Goal: Transaction & Acquisition: Purchase product/service

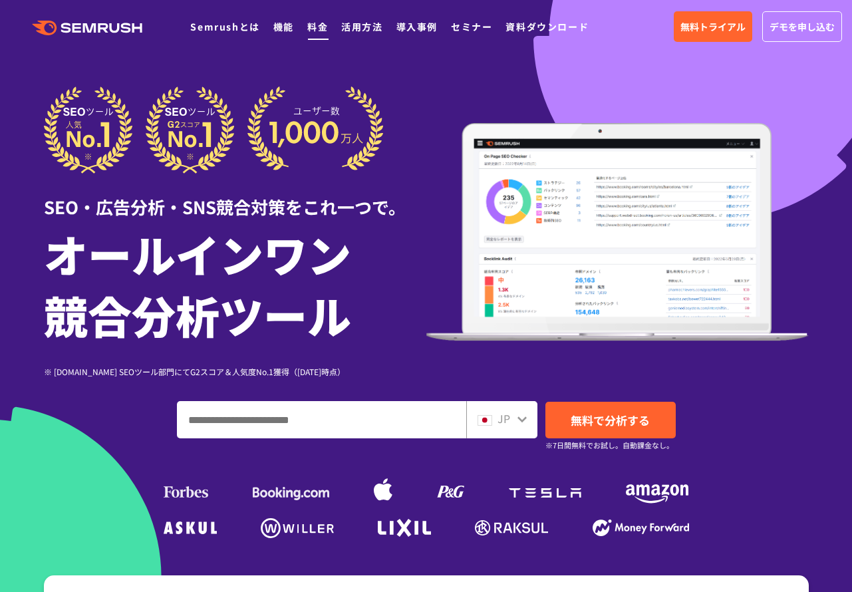
click at [314, 28] on link "料金" at bounding box center [317, 26] width 21 height 13
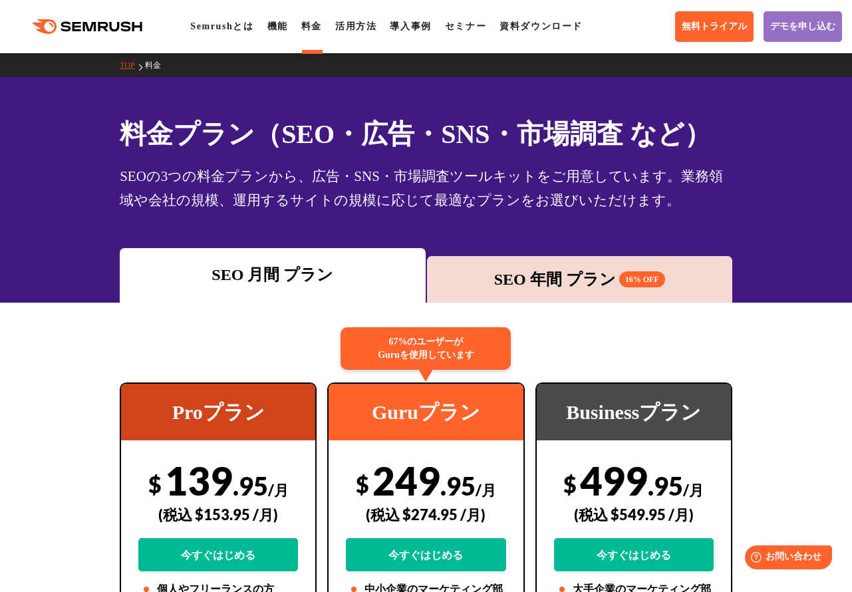
click at [530, 275] on div "SEO 年間 プラン 16% OFF" at bounding box center [580, 280] width 292 height 24
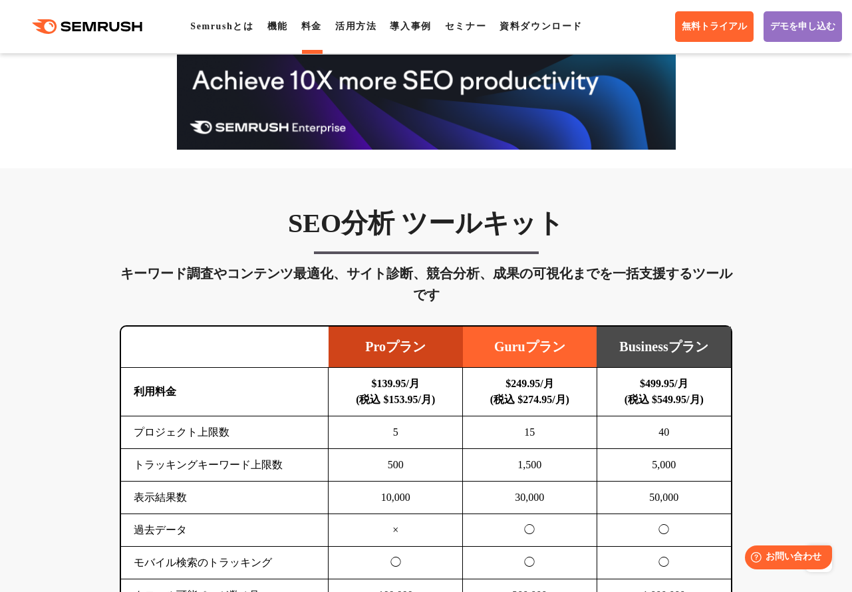
scroll to position [732, 0]
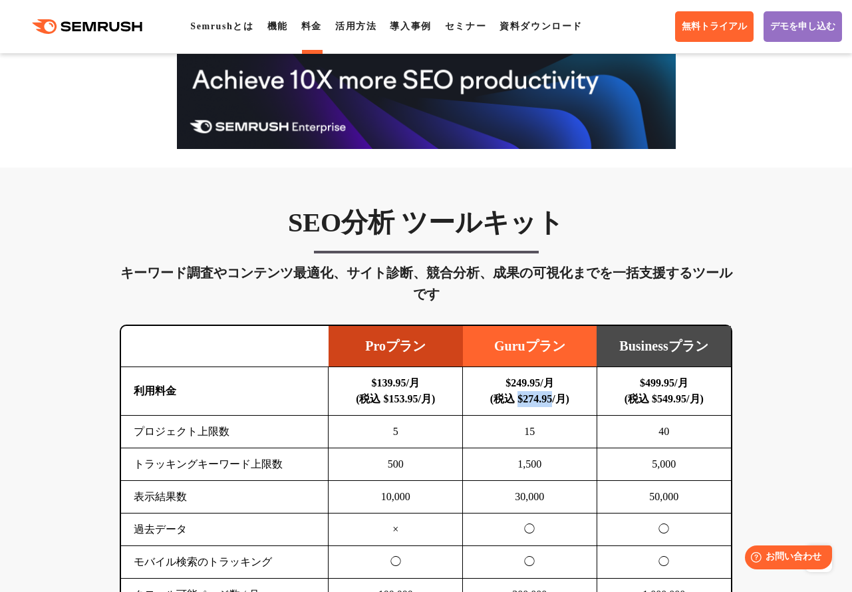
drag, startPoint x: 553, startPoint y: 401, endPoint x: 512, endPoint y: 403, distance: 41.3
click at [512, 403] on b "$249.95/月 (税込 $274.95/月)" at bounding box center [529, 390] width 79 height 27
copy b "$274.95"
drag, startPoint x: 544, startPoint y: 384, endPoint x: 498, endPoint y: 378, distance: 46.3
click at [498, 378] on b "$249.95/月 (税込 $274.95/月)" at bounding box center [529, 390] width 79 height 27
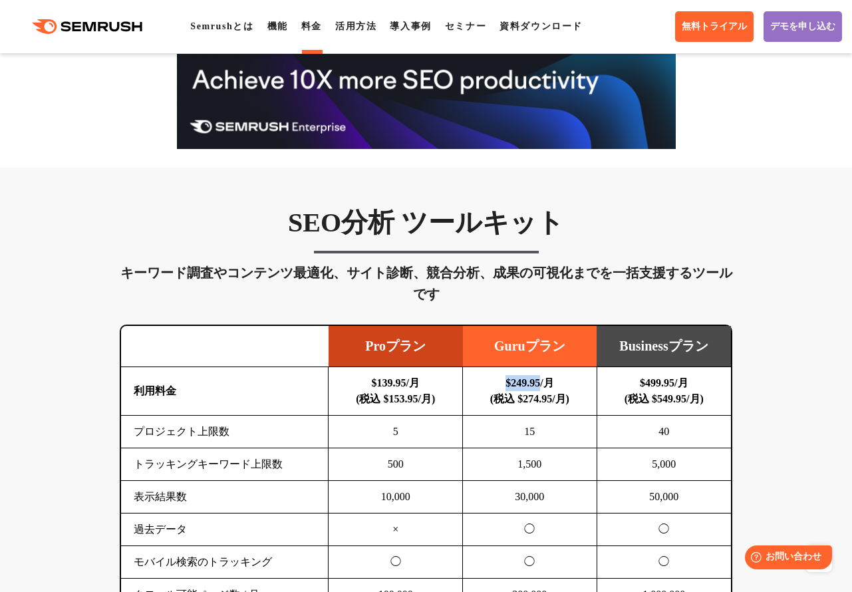
copy b "$249.95"
